Goal: Navigation & Orientation: Find specific page/section

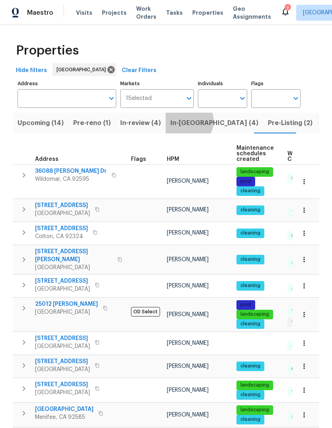
click at [183, 122] on span "In-[GEOGRAPHIC_DATA] (4)" at bounding box center [214, 122] width 88 height 11
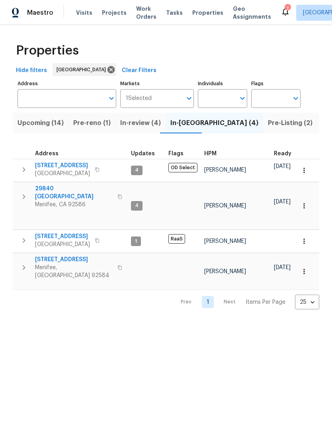
click at [97, 123] on span "Pre-reno (1)" at bounding box center [91, 122] width 37 height 11
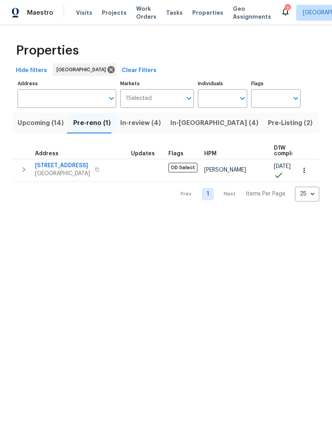
click at [45, 126] on span "Upcoming (14)" at bounding box center [41, 122] width 46 height 11
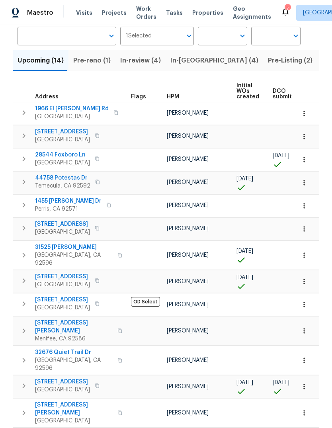
click at [268, 60] on span "Pre-Listing (2)" at bounding box center [290, 60] width 45 height 11
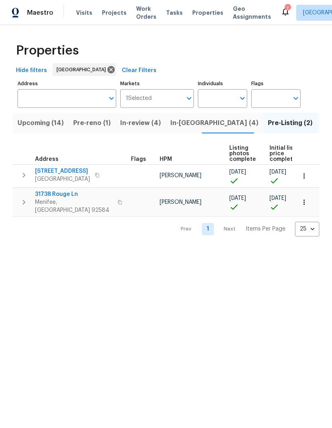
click at [138, 122] on span "In-review (4)" at bounding box center [140, 122] width 41 height 11
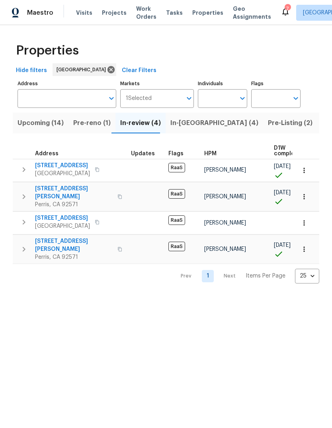
click at [180, 121] on span "In-[GEOGRAPHIC_DATA] (4)" at bounding box center [214, 122] width 88 height 11
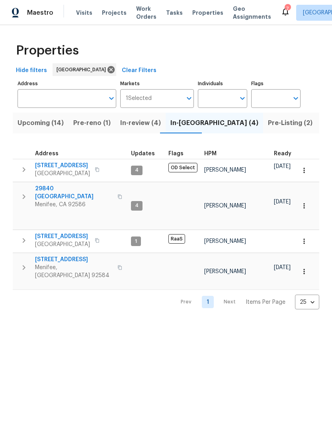
click at [93, 124] on span "Pre-reno (1)" at bounding box center [91, 122] width 37 height 11
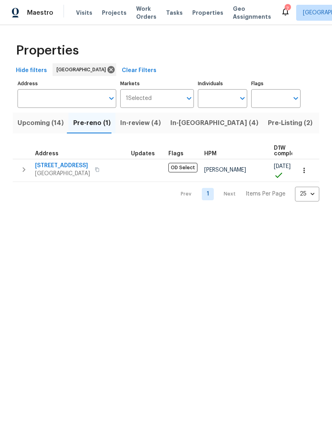
click at [40, 129] on button "Upcoming (14)" at bounding box center [41, 123] width 56 height 21
